Goal: Information Seeking & Learning: Check status

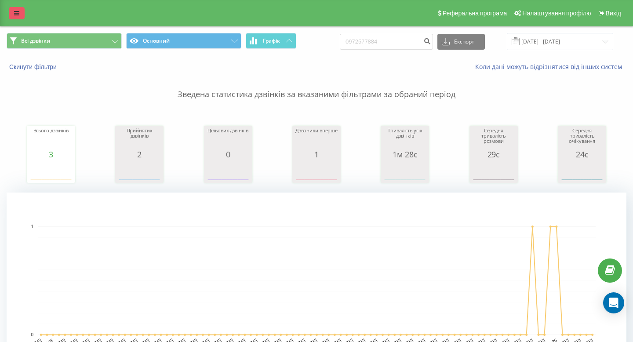
click at [22, 14] on link at bounding box center [17, 13] width 16 height 12
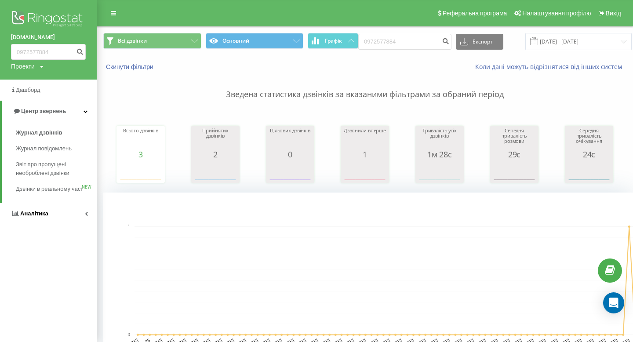
click at [42, 224] on link "Аналiтика" at bounding box center [48, 213] width 97 height 21
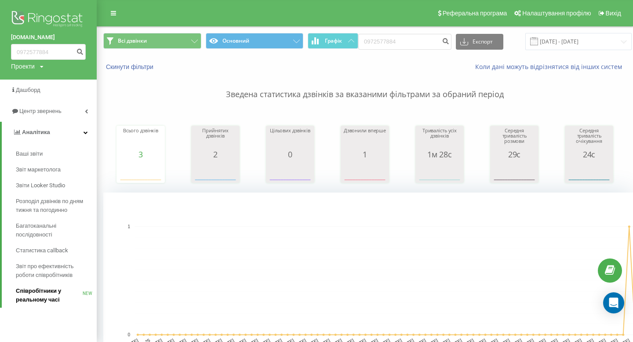
click at [45, 300] on span "Співробітники у реальному часі" at bounding box center [49, 295] width 67 height 18
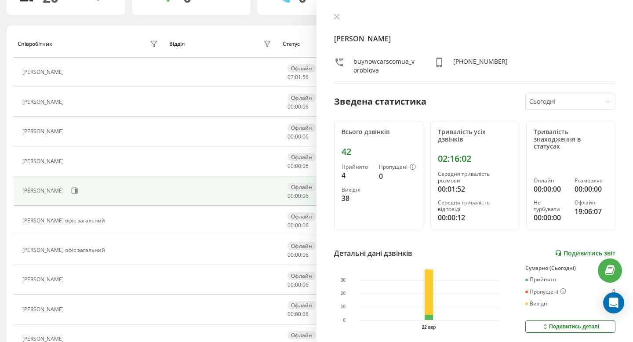
click at [595, 249] on link "Подивитись звіт" at bounding box center [585, 252] width 61 height 7
